Goal: Find specific page/section

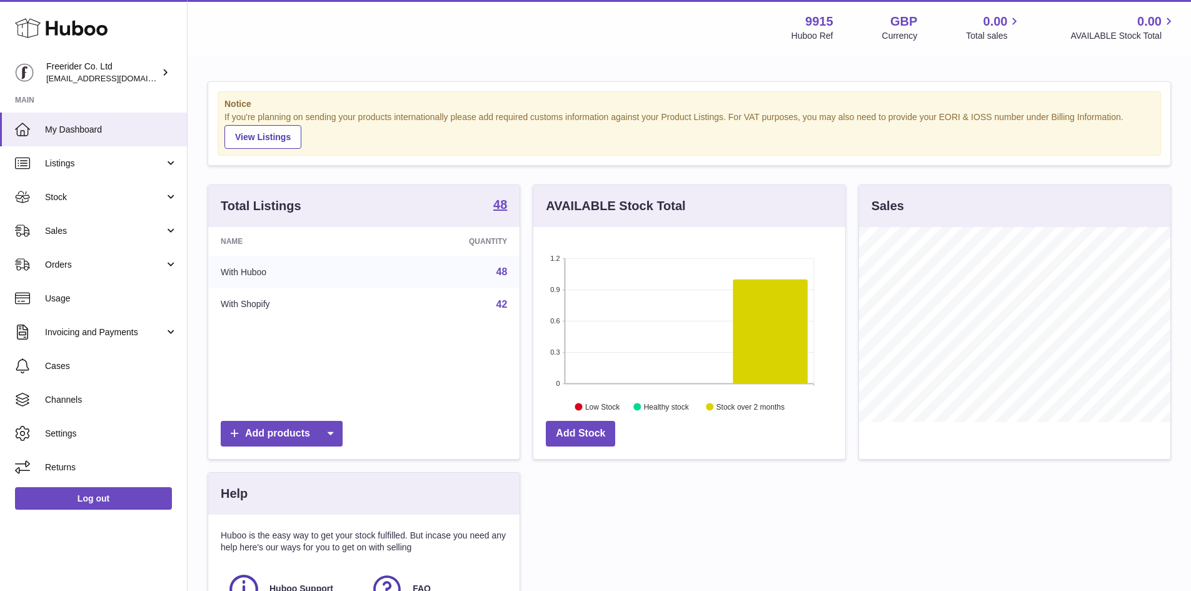
scroll to position [195, 312]
click at [97, 206] on link "Stock" at bounding box center [93, 197] width 187 height 34
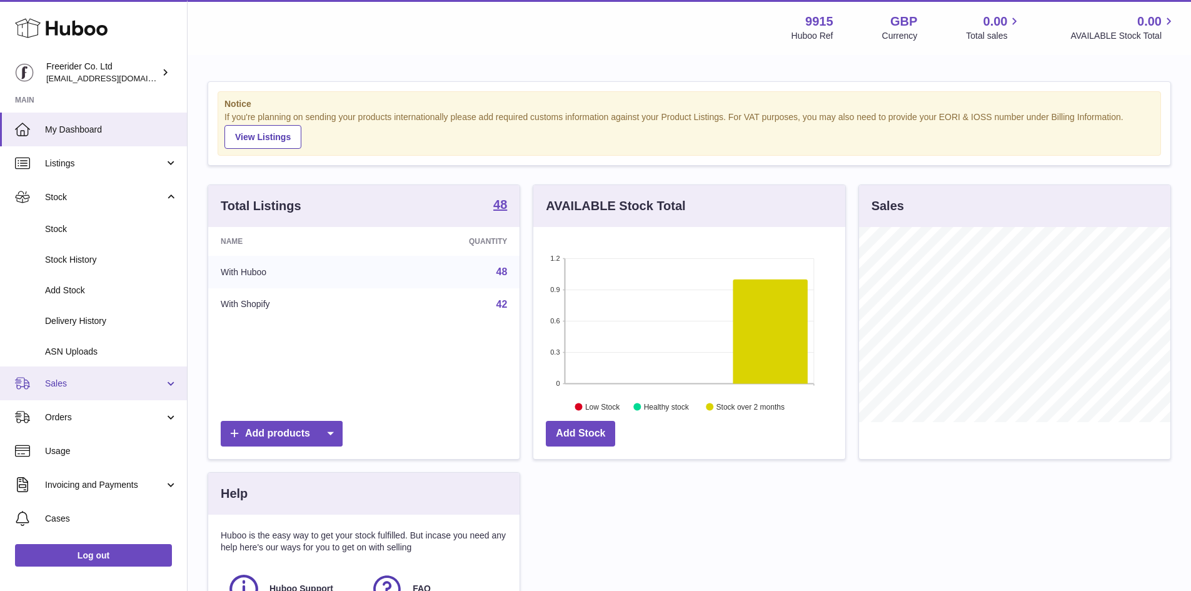
click at [77, 381] on span "Sales" at bounding box center [104, 384] width 119 height 12
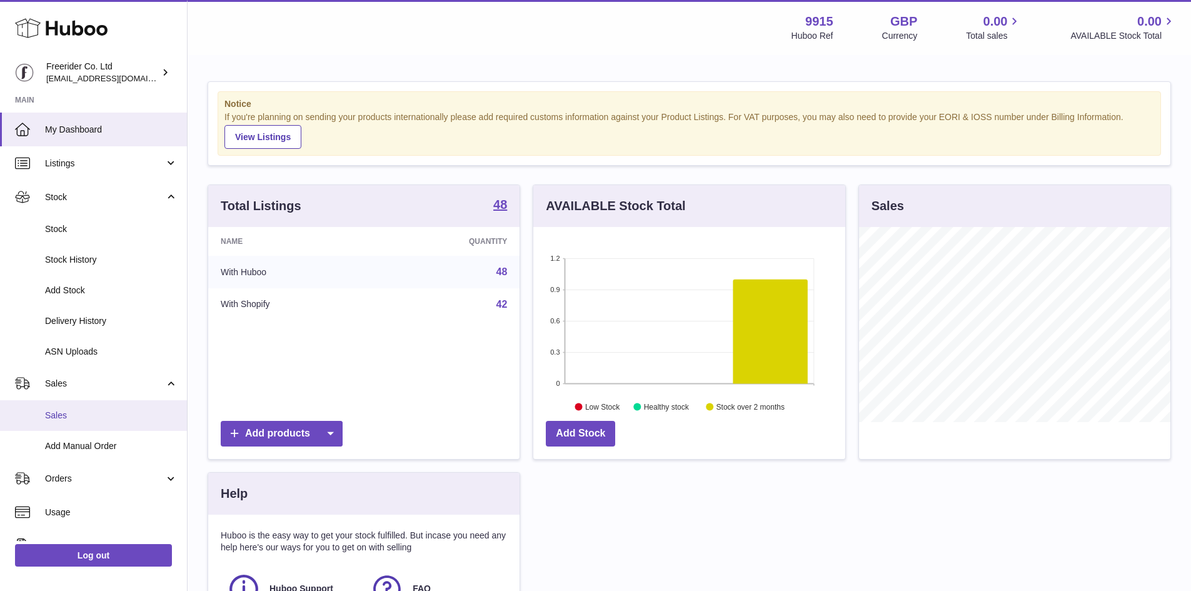
click at [88, 412] on span "Sales" at bounding box center [111, 415] width 133 height 12
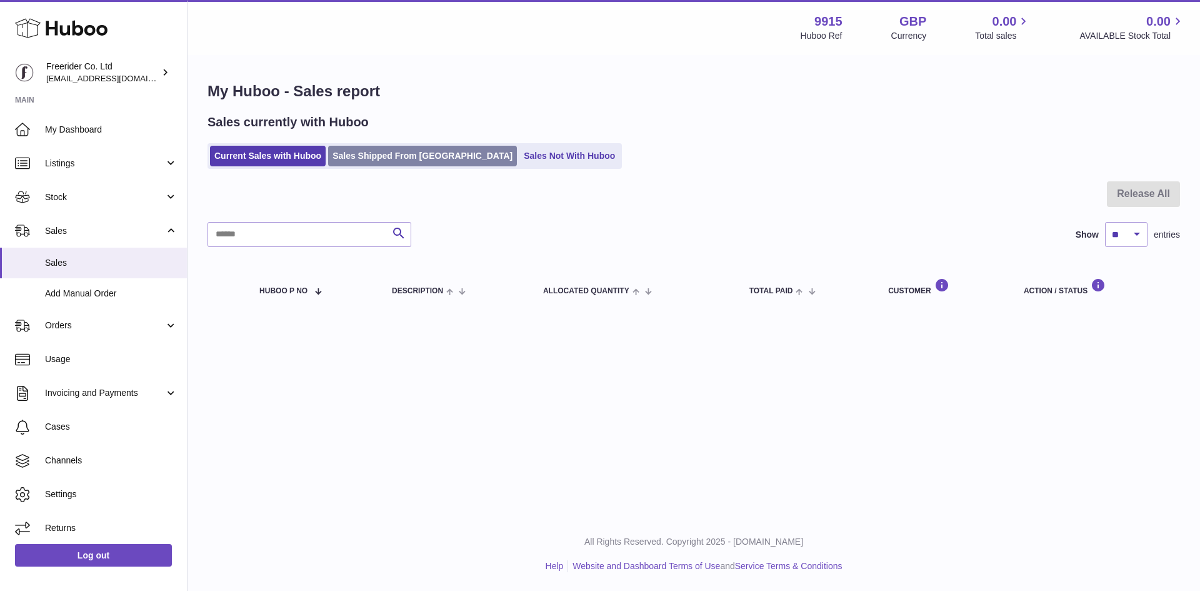
click at [407, 154] on link "Sales Shipped From Huboo" at bounding box center [422, 156] width 189 height 21
